Goal: Task Accomplishment & Management: Use online tool/utility

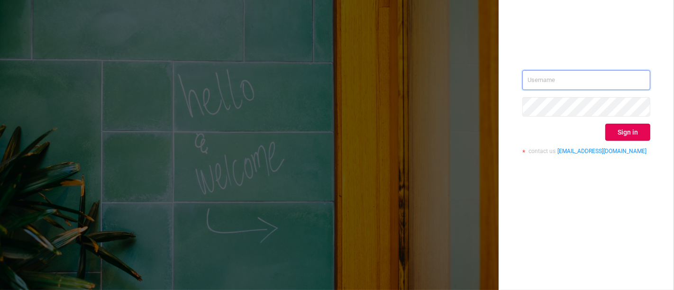
type input "[PERSON_NAME][EMAIL_ADDRESS][DOMAIN_NAME]"
click at [630, 141] on div "[EMAIL_ADDRESS][DOMAIN_NAME] Sign in contact us [EMAIL_ADDRESS][DOMAIN_NAME]" at bounding box center [586, 116] width 128 height 92
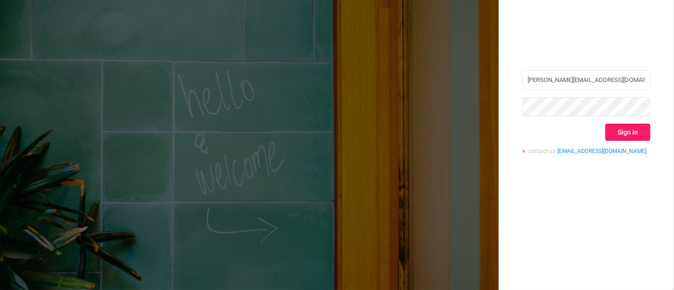
click at [630, 135] on button "Sign in" at bounding box center [627, 132] width 45 height 17
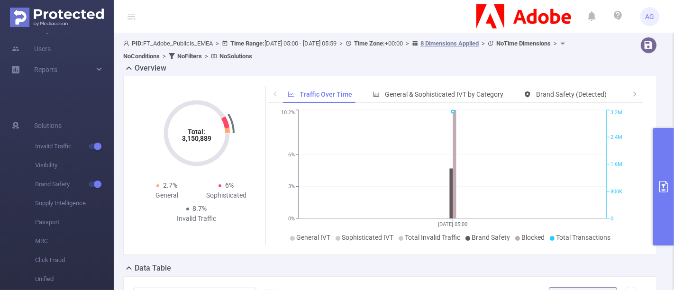
click at [666, 181] on icon "primary" at bounding box center [663, 186] width 11 height 11
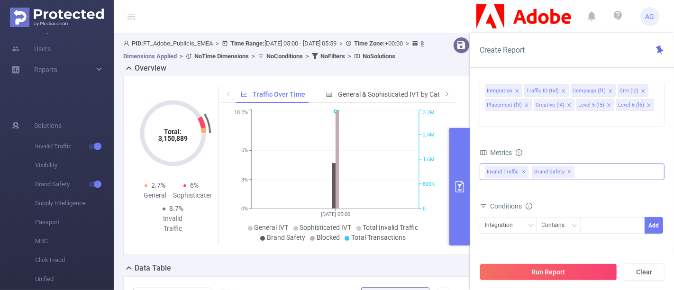
click at [612, 163] on div "Invalid Traffic ✕ Brand Safety ✕" at bounding box center [572, 171] width 185 height 17
click at [577, 118] on div "Dimensions Integration Traffic ID (tid) Campaign (l1) Site (l2) Placement (l3) …" at bounding box center [572, 99] width 185 height 70
click at [599, 163] on div "Invalid Traffic ✕ Brand Safety ✕ Invalid Traffic Visibility Brand Safety Supply…" at bounding box center [572, 171] width 185 height 17
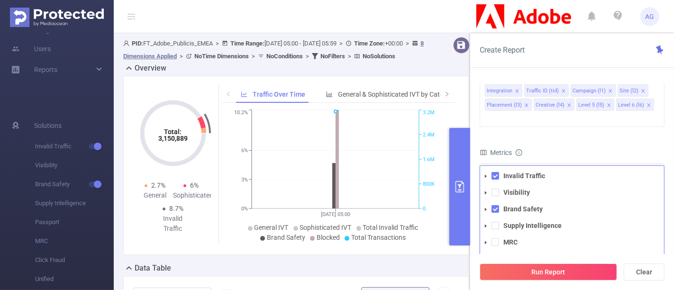
click at [558, 114] on div "Integration Traffic ID (tid) Campaign (l1) Site (l2) Placement (l3) Creative (l…" at bounding box center [572, 105] width 185 height 51
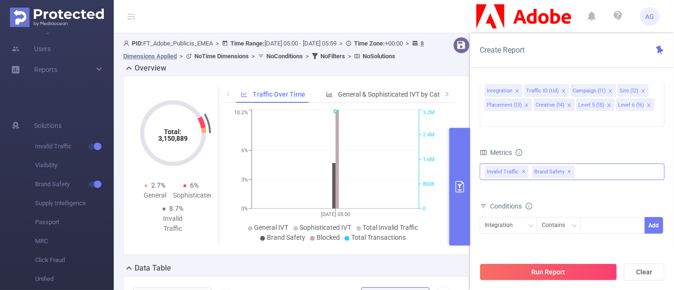
click at [581, 163] on div "Invalid Traffic ✕ Brand Safety ✕ Invalid Traffic Visibility Brand Safety Supply…" at bounding box center [572, 171] width 185 height 17
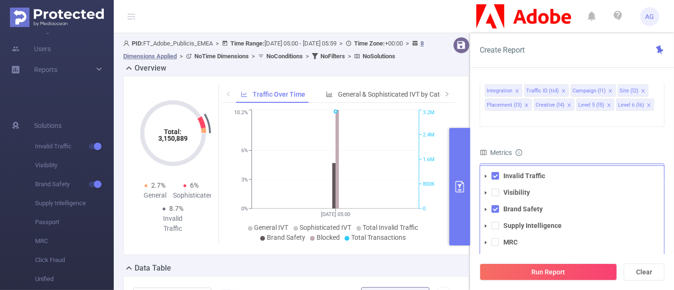
click at [487, 207] on icon "icon: caret-down" at bounding box center [485, 209] width 5 height 5
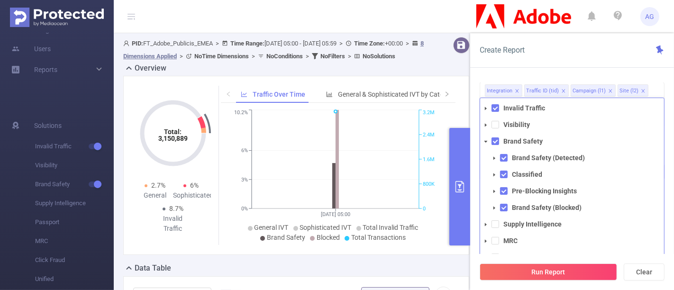
click at [491, 186] on span at bounding box center [494, 191] width 11 height 11
click at [492, 222] on icon "icon: caret-down" at bounding box center [494, 224] width 5 height 5
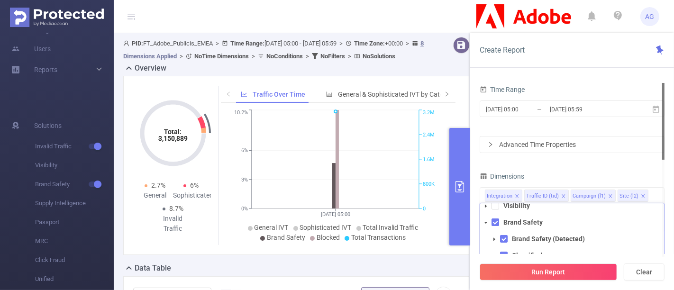
scroll to position [9, 0]
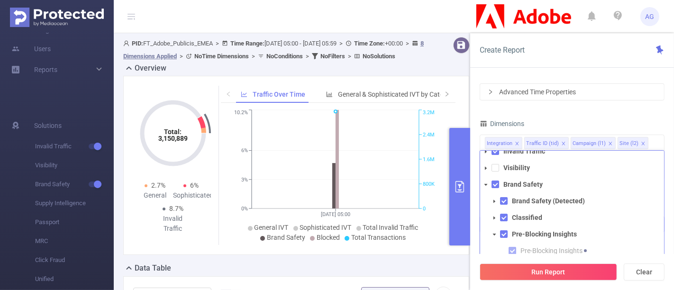
click at [492, 196] on span at bounding box center [494, 201] width 11 height 11
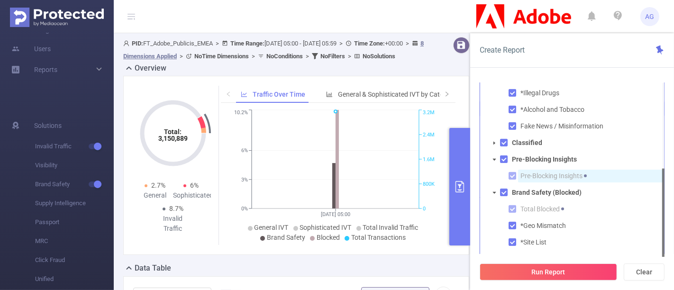
scroll to position [220, 0]
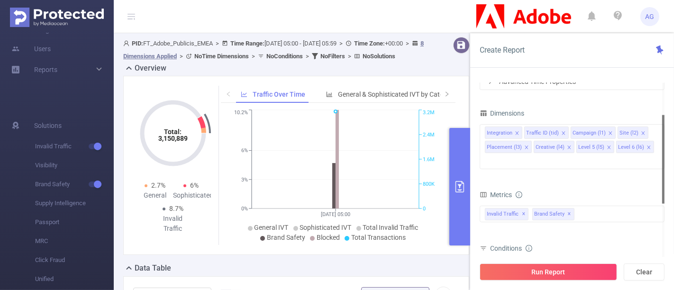
click at [389, 7] on header "AG" at bounding box center [337, 16] width 674 height 33
click at [411, 76] on div "Overview" at bounding box center [300, 69] width 354 height 13
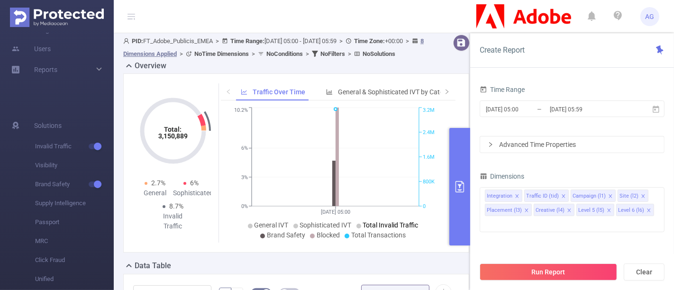
scroll to position [0, 0]
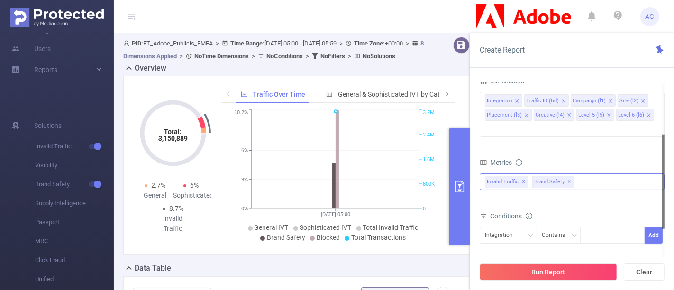
click at [556, 176] on span "Brand Safety ✕" at bounding box center [553, 182] width 42 height 12
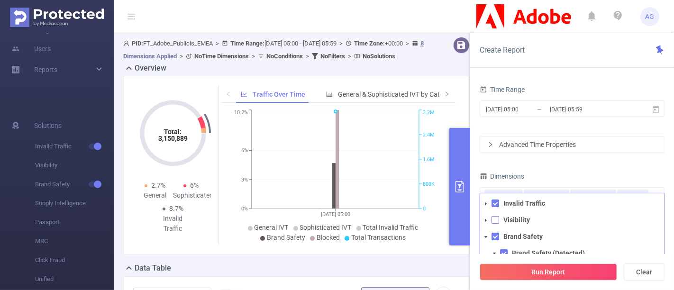
click at [493, 216] on span at bounding box center [495, 220] width 8 height 8
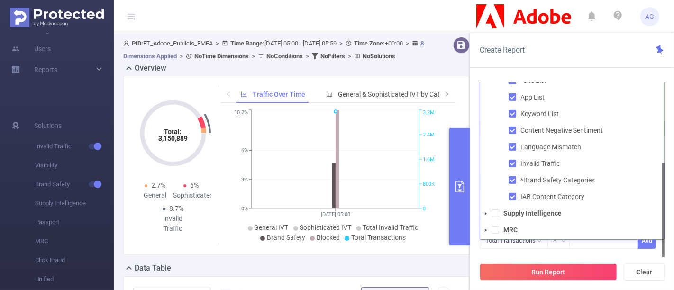
scroll to position [311, 0]
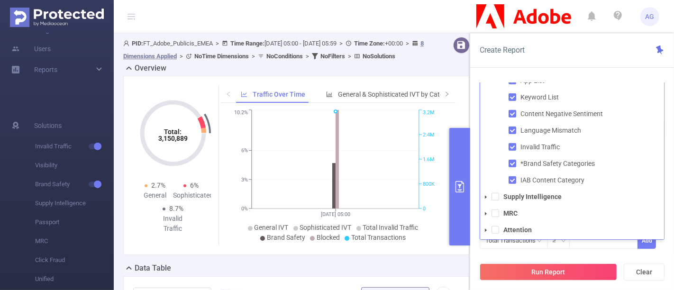
click at [642, 242] on div "Total Transactions ≥ Add" at bounding box center [572, 243] width 185 height 27
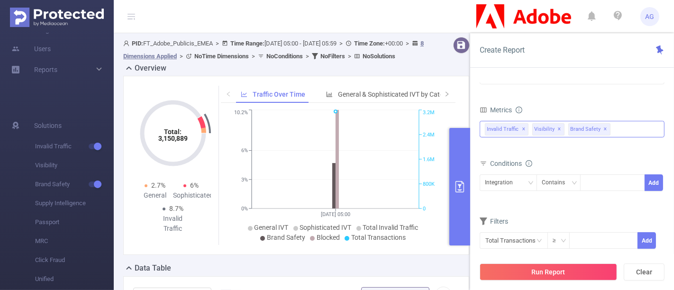
click at [558, 124] on span "✕" at bounding box center [560, 129] width 4 height 11
click at [497, 123] on span "Invalid Traffic ✕" at bounding box center [507, 129] width 44 height 12
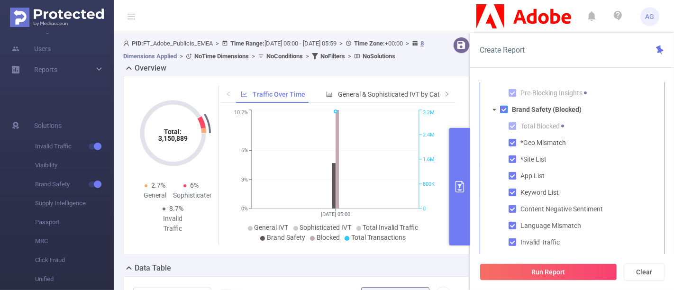
click at [502, 106] on span at bounding box center [504, 110] width 8 height 8
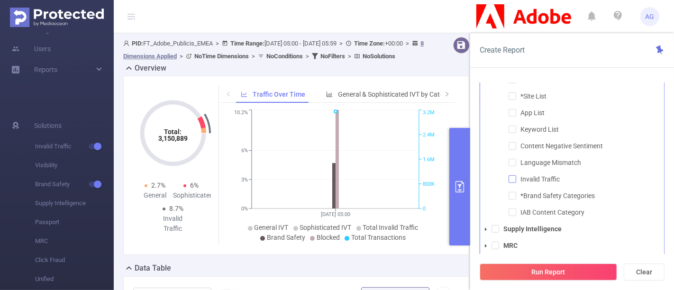
click at [510, 175] on span at bounding box center [513, 179] width 8 height 8
click at [616, 254] on div "Run Report Clear" at bounding box center [572, 272] width 204 height 36
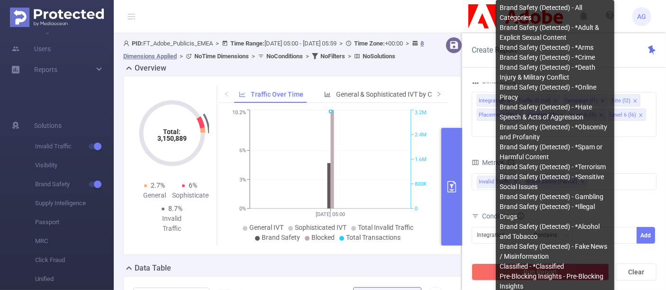
click at [546, 169] on span "Brand Safety (Detected) - *Terrorism" at bounding box center [553, 167] width 106 height 8
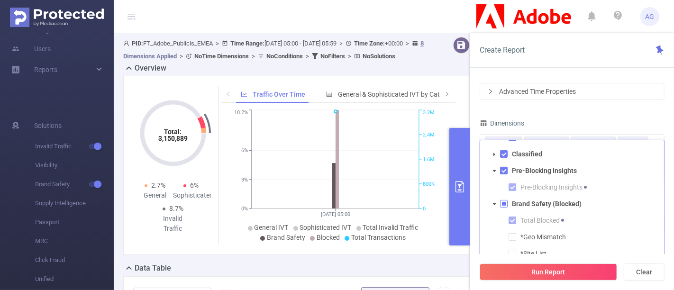
click at [584, 123] on div "Dimensions" at bounding box center [572, 125] width 185 height 16
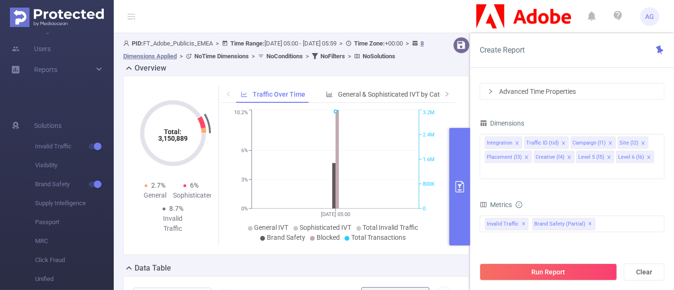
click at [585, 108] on div "Time Range [DATE] 05:00 _ [DATE] 05:59 Advanced Time Properties Dimensions Inte…" at bounding box center [572, 193] width 185 height 326
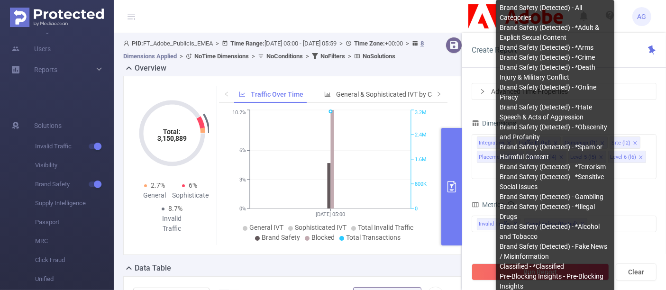
click at [588, 210] on span "Brand Safety (Detected) - *Illegal Drugs" at bounding box center [547, 212] width 95 height 18
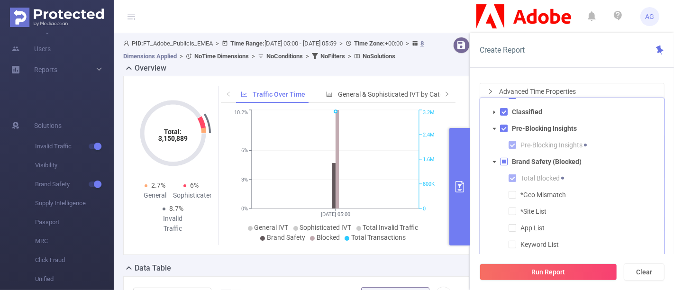
click at [601, 66] on div "Create Report" at bounding box center [572, 50] width 204 height 35
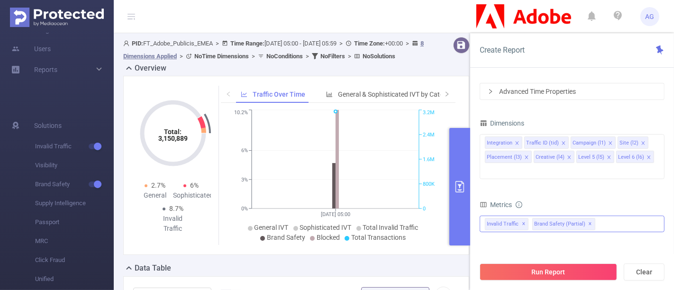
click at [613, 216] on div "Invalid Traffic ✕ Invalid Traffic Visibility Brand Safety Brand Safety (Detecte…" at bounding box center [572, 224] width 185 height 17
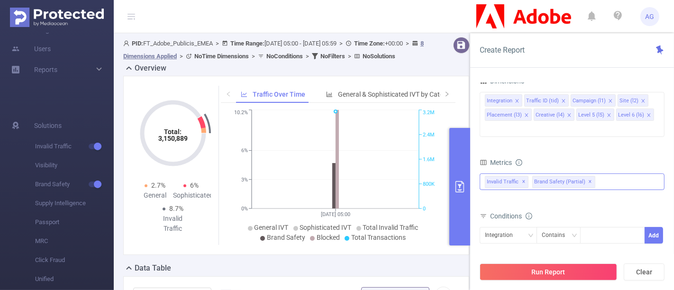
click at [523, 176] on span "✕" at bounding box center [524, 181] width 4 height 11
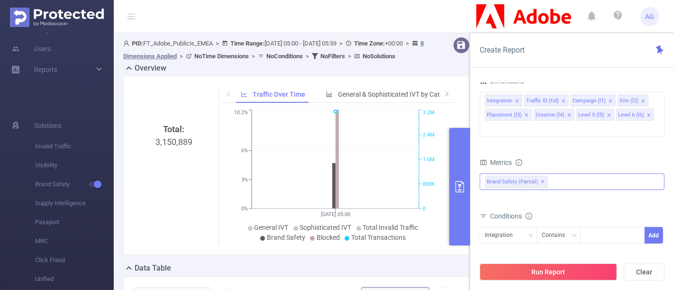
click at [537, 176] on span "Brand Safety (partial) ✕" at bounding box center [516, 182] width 63 height 12
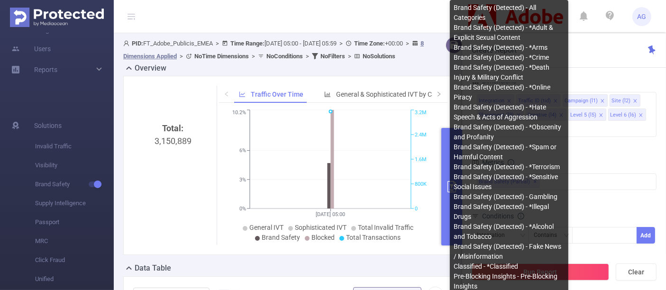
click at [539, 165] on span "Brand Safety (Detected) - *Terrorism" at bounding box center [507, 167] width 106 height 8
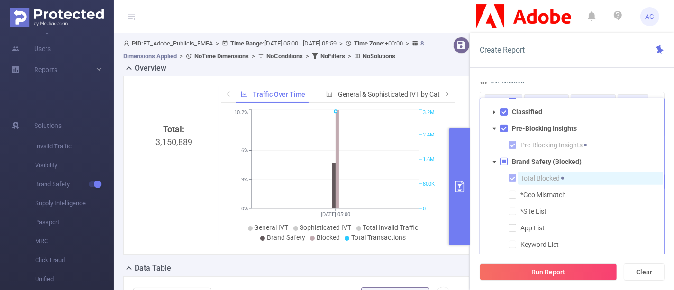
click at [589, 172] on span "Total Blocked" at bounding box center [590, 178] width 145 height 13
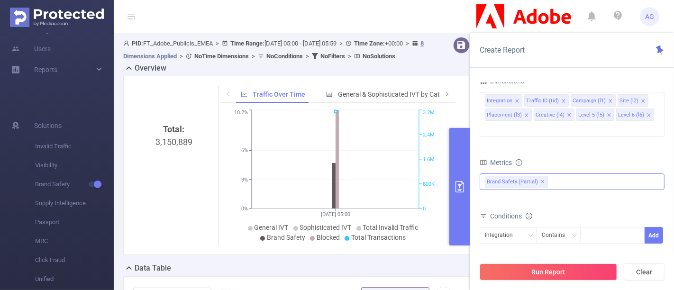
click at [609, 173] on div "Invalid Traffic Visibility Brand Safety Brand Safety (Detected) All Categories …" at bounding box center [572, 181] width 185 height 17
click at [614, 173] on div "Invalid Traffic Visibility Brand Safety Brand Safety (Detected) All Categories …" at bounding box center [572, 181] width 185 height 17
click at [384, 91] on div "Total: 3,150,889 Traffic Over Time General & Sophisticated IVT by Category Bran…" at bounding box center [296, 165] width 346 height 179
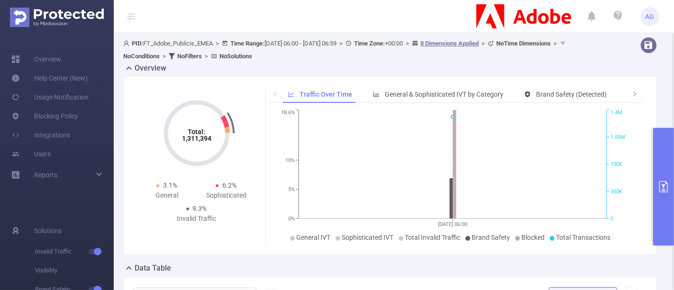
click at [663, 180] on button "primary" at bounding box center [663, 187] width 21 height 118
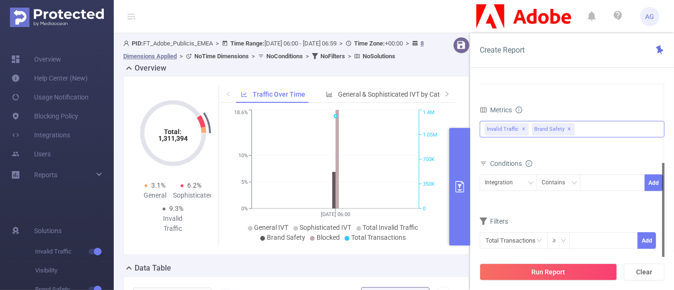
click at [596, 121] on div "Invalid Traffic ✕ Brand Safety ✕" at bounding box center [572, 129] width 185 height 17
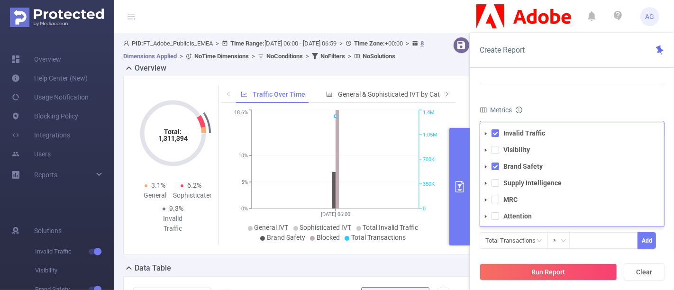
click at [484, 131] on icon "icon: caret-down" at bounding box center [485, 133] width 5 height 5
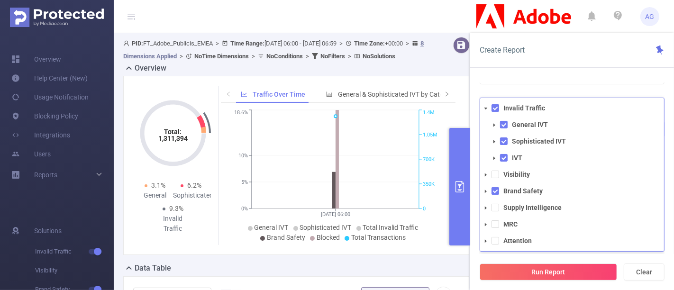
click at [493, 123] on icon "icon: caret-down" at bounding box center [494, 125] width 5 height 5
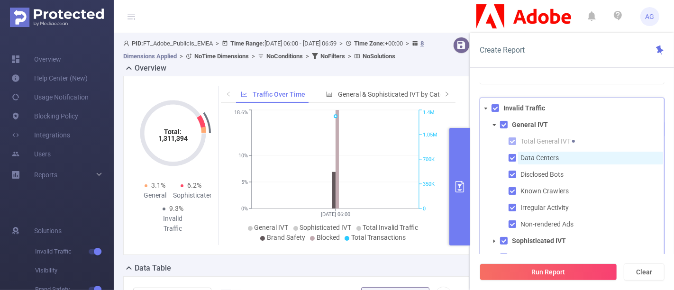
click at [536, 154] on span "Data Centers" at bounding box center [539, 158] width 38 height 8
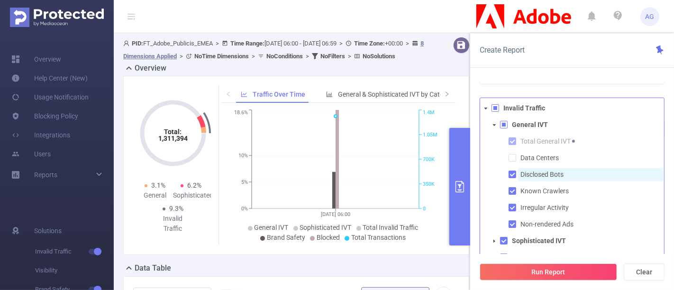
click at [538, 171] on span "Disclosed Bots" at bounding box center [541, 175] width 43 height 8
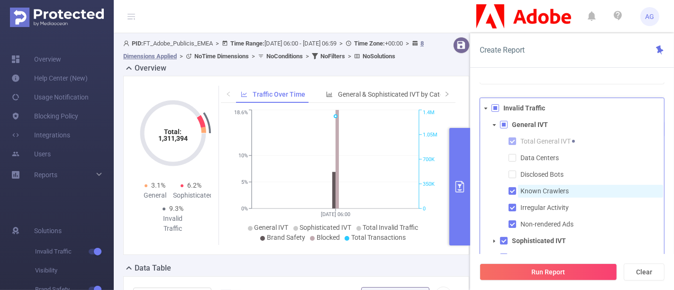
drag, startPoint x: 539, startPoint y: 171, endPoint x: 540, endPoint y: 178, distance: 6.8
click at [539, 185] on span "Known Crawlers" at bounding box center [590, 191] width 145 height 13
drag, startPoint x: 542, startPoint y: 190, endPoint x: 544, endPoint y: 199, distance: 9.3
click at [542, 204] on span "Irregular Activity" at bounding box center [544, 208] width 48 height 8
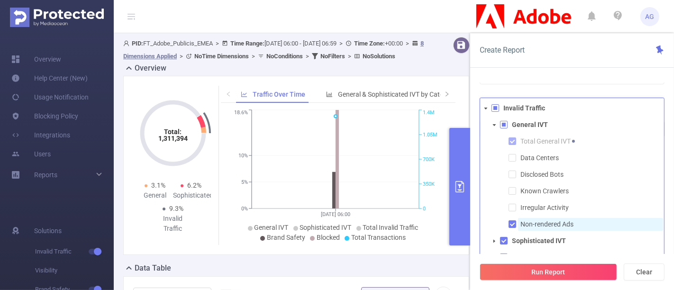
click at [545, 220] on span "Non-rendered Ads" at bounding box center [546, 224] width 53 height 8
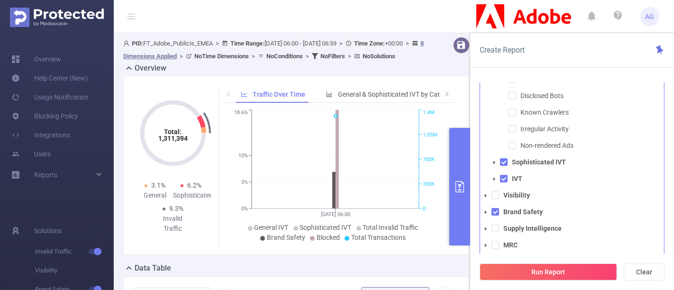
click at [495, 160] on icon "icon: caret-down" at bounding box center [494, 162] width 5 height 5
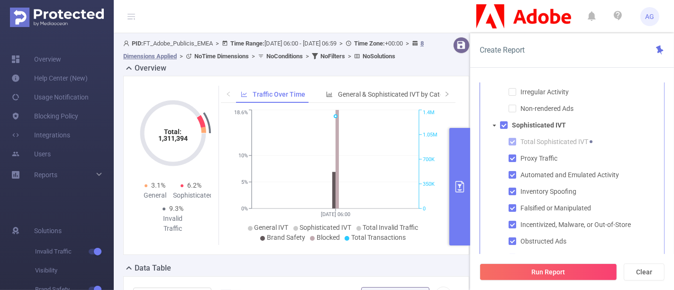
click at [541, 150] on ul "Total Sophisticated IVT Proxy Traffic Automated and Emulated Activity Inventory…" at bounding box center [576, 200] width 175 height 129
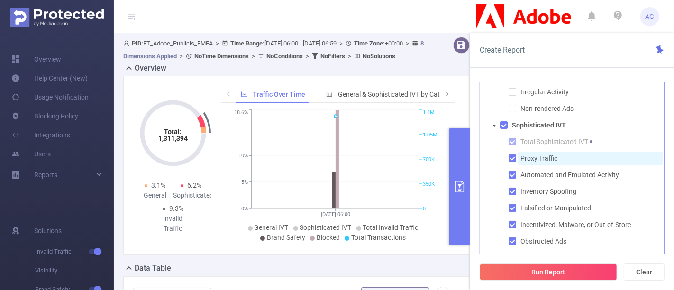
click at [537, 152] on span "Proxy Traffic" at bounding box center [590, 158] width 145 height 13
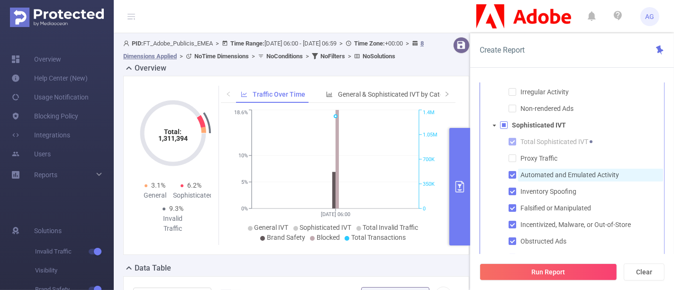
click at [538, 171] on span "Automated and Emulated Activity" at bounding box center [569, 175] width 99 height 8
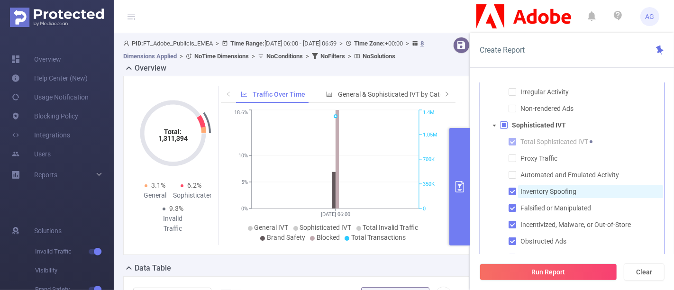
click at [538, 185] on span "Inventory Spoofing" at bounding box center [590, 191] width 145 height 13
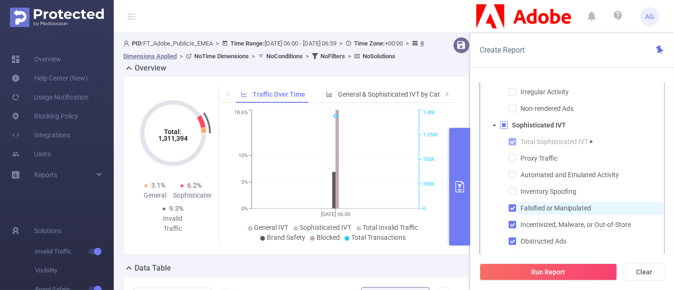
click at [539, 204] on span "Falsified or Manipulated" at bounding box center [555, 208] width 71 height 8
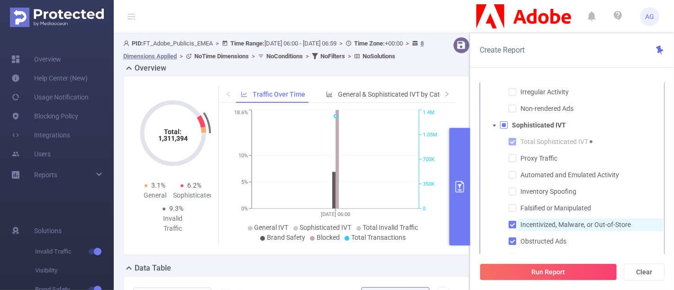
click at [544, 221] on span "Incentivized, Malware, or Out-of-Store" at bounding box center [575, 225] width 110 height 8
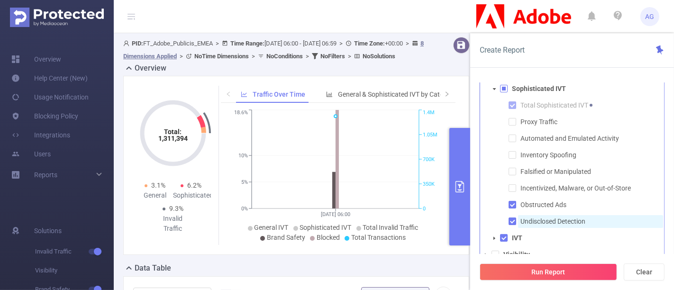
scroll to position [53, 0]
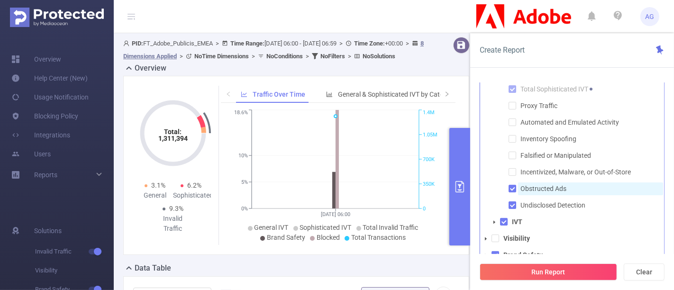
click at [541, 182] on span "Obstructed Ads" at bounding box center [590, 188] width 145 height 13
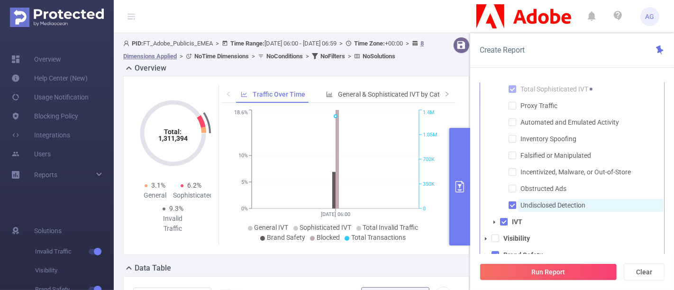
click at [544, 201] on span "Undisclosed Detection" at bounding box center [552, 205] width 65 height 8
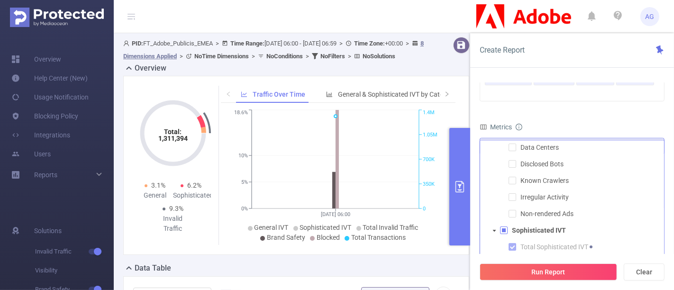
click at [501, 227] on span at bounding box center [504, 231] width 8 height 8
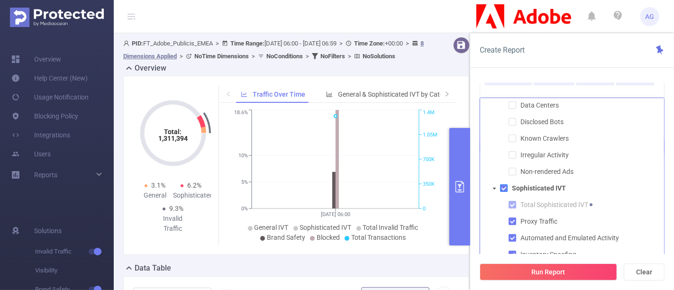
click at [503, 182] on li "Sophisticated IVT Total Sophisticated IVT Proxy Traffic Automated and Emulated …" at bounding box center [576, 254] width 175 height 145
click at [503, 184] on span at bounding box center [504, 188] width 8 height 8
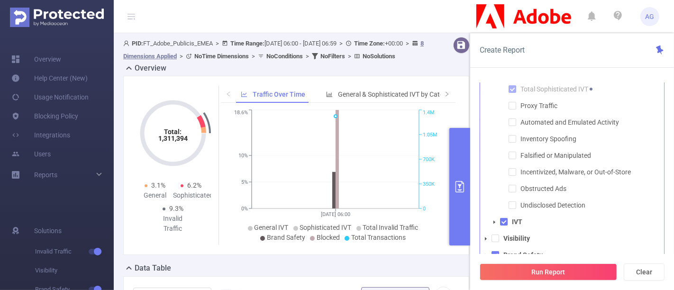
click at [490, 217] on span at bounding box center [494, 222] width 11 height 11
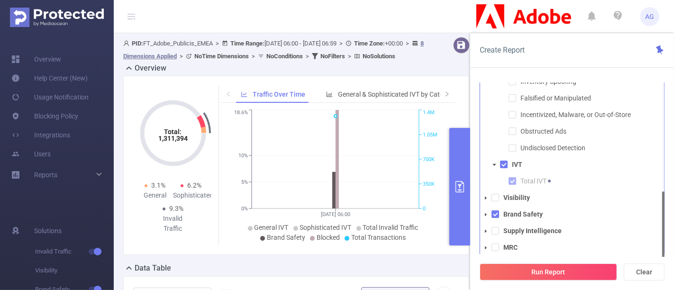
scroll to position [112, 0]
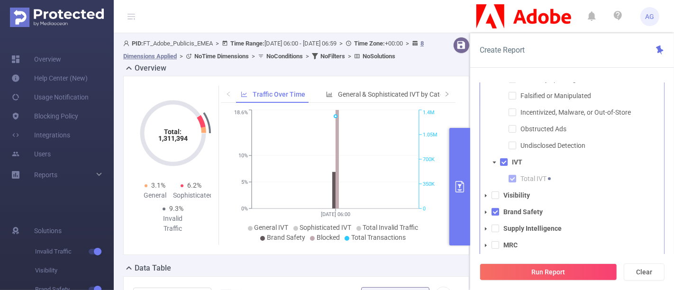
click at [488, 207] on span at bounding box center [485, 212] width 11 height 11
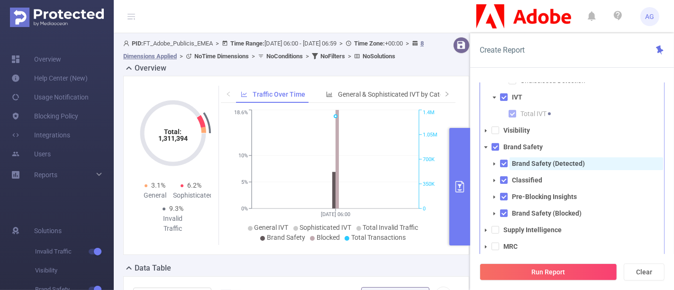
scroll to position [179, 0]
click at [493, 173] on span at bounding box center [494, 178] width 11 height 11
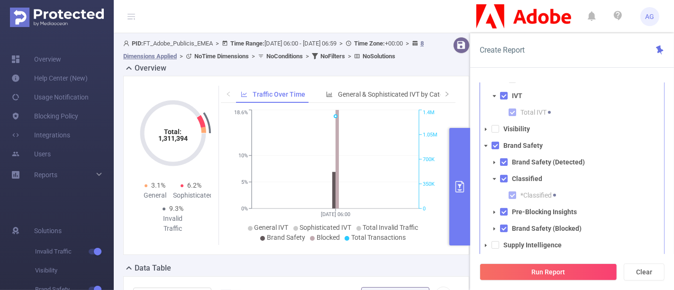
click at [493, 207] on span at bounding box center [494, 212] width 11 height 11
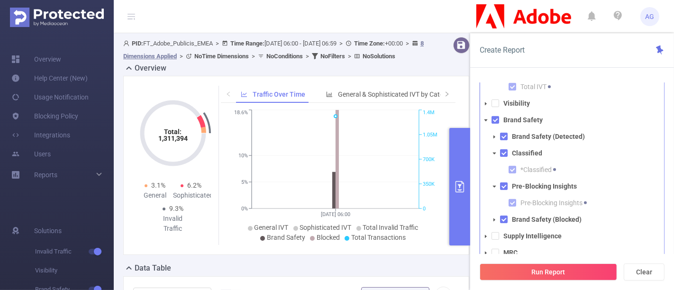
scroll to position [211, 0]
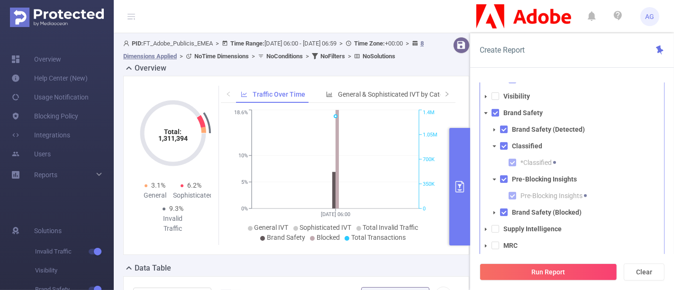
click at [495, 210] on icon "icon: caret-down" at bounding box center [494, 212] width 5 height 5
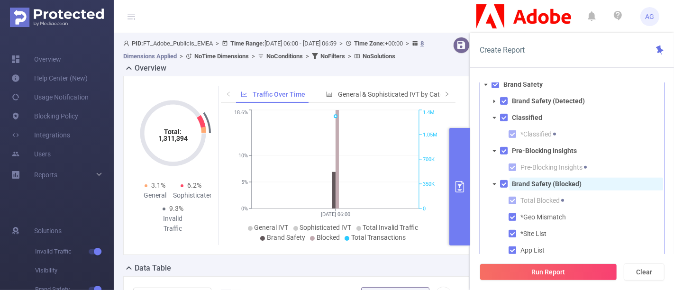
scroll to position [264, 0]
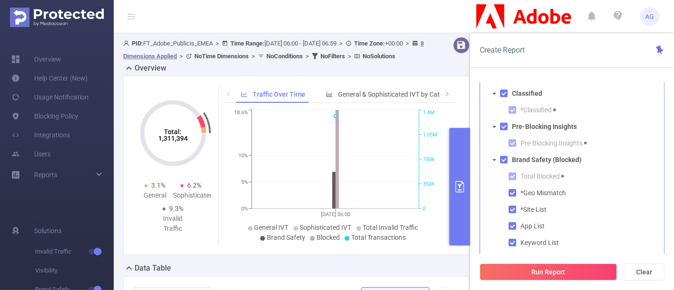
click at [502, 154] on li "Brand Safety (Blocked) Total Blocked *Geo Mismatch *Site List App List Keyword …" at bounding box center [576, 243] width 175 height 179
click at [502, 156] on span at bounding box center [504, 160] width 8 height 8
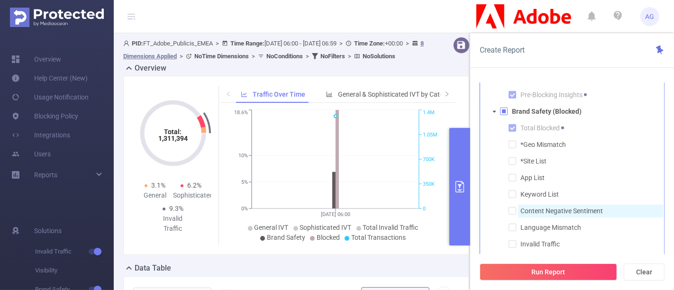
scroll to position [378, 0]
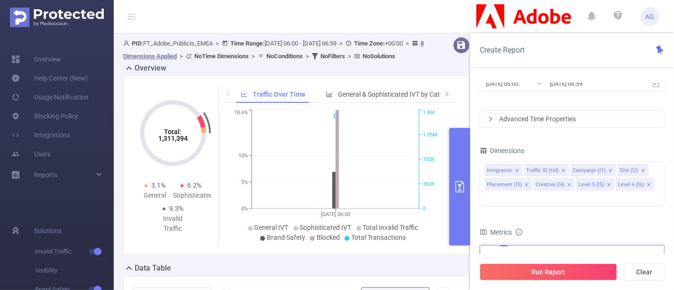
click at [550, 202] on form "Dimensions Integration Traffic ID (tid) Campaign (l1) Site (l2) Placement (l3) …" at bounding box center [572, 263] width 185 height 239
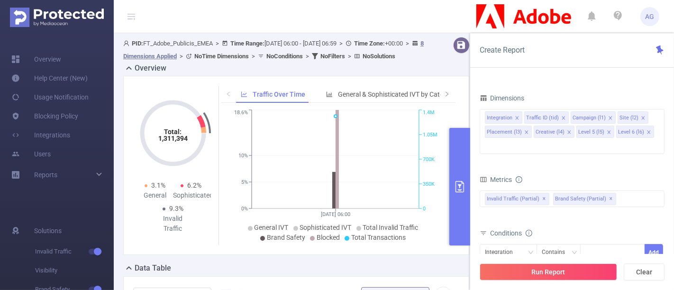
click at [497, 147] on form "Dimensions Integration Traffic ID (tid) Campaign (l1) Site (l2) Placement (l3) …" at bounding box center [572, 210] width 185 height 239
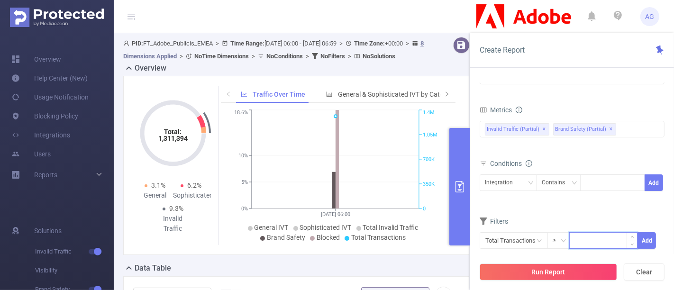
click at [585, 233] on input at bounding box center [603, 240] width 67 height 14
click at [536, 232] on input "text" at bounding box center [514, 240] width 68 height 17
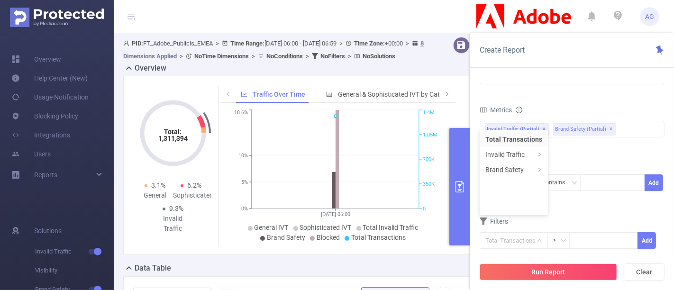
click at [580, 215] on div "Filters" at bounding box center [572, 223] width 185 height 16
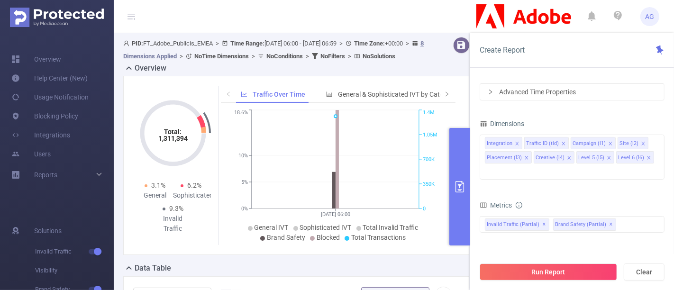
click at [405, 7] on header "AG" at bounding box center [337, 16] width 674 height 33
